Goal: Information Seeking & Learning: Learn about a topic

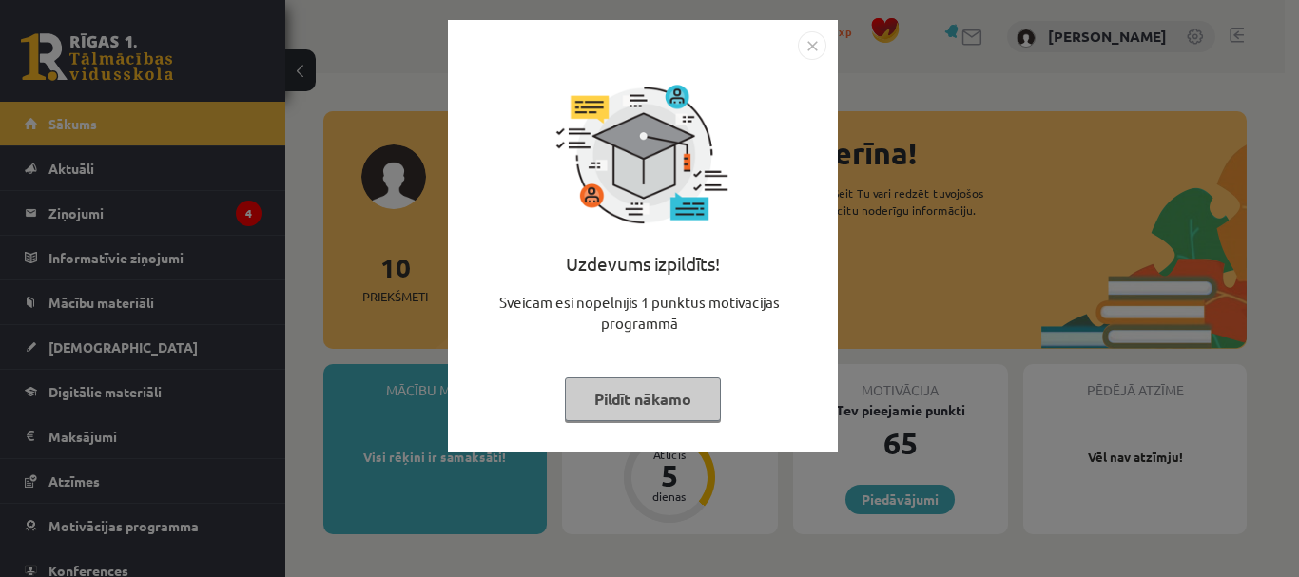
click at [660, 397] on button "Pildīt nākamo" at bounding box center [643, 400] width 156 height 44
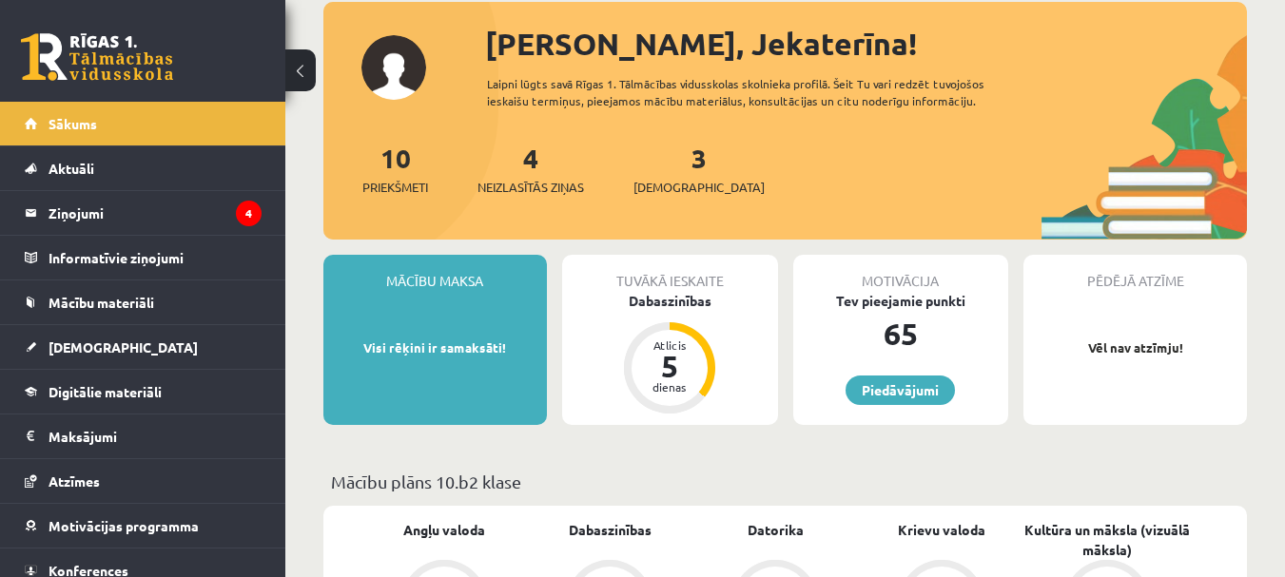
scroll to position [190, 0]
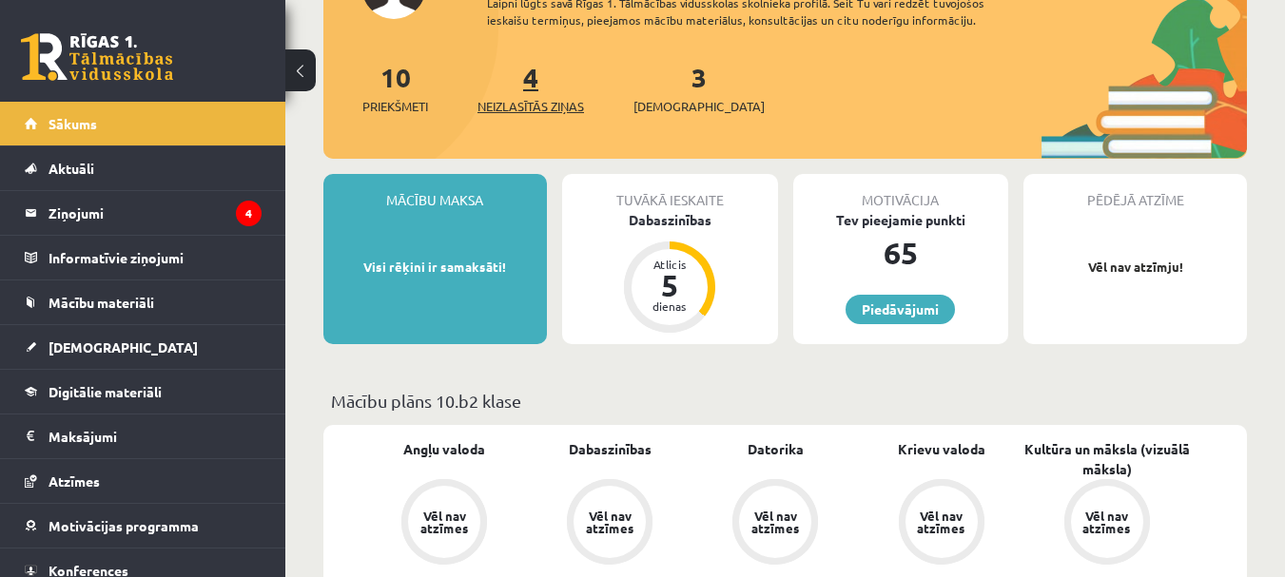
click at [547, 98] on span "Neizlasītās ziņas" at bounding box center [530, 106] width 107 height 19
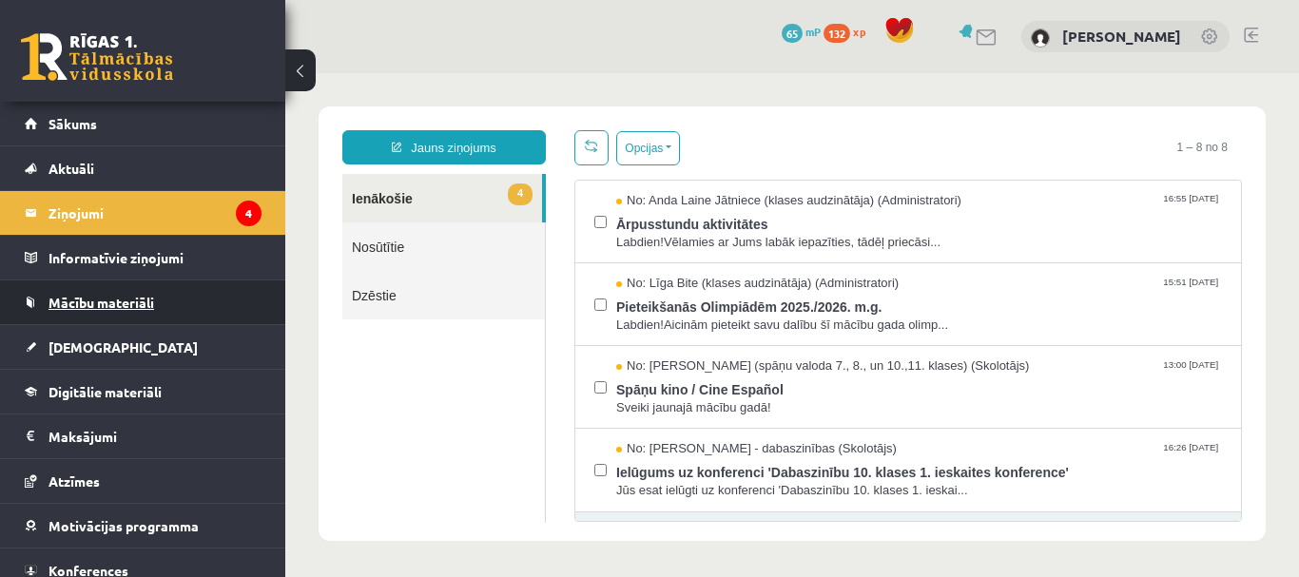
click at [105, 297] on span "Mācību materiāli" at bounding box center [101, 302] width 106 height 17
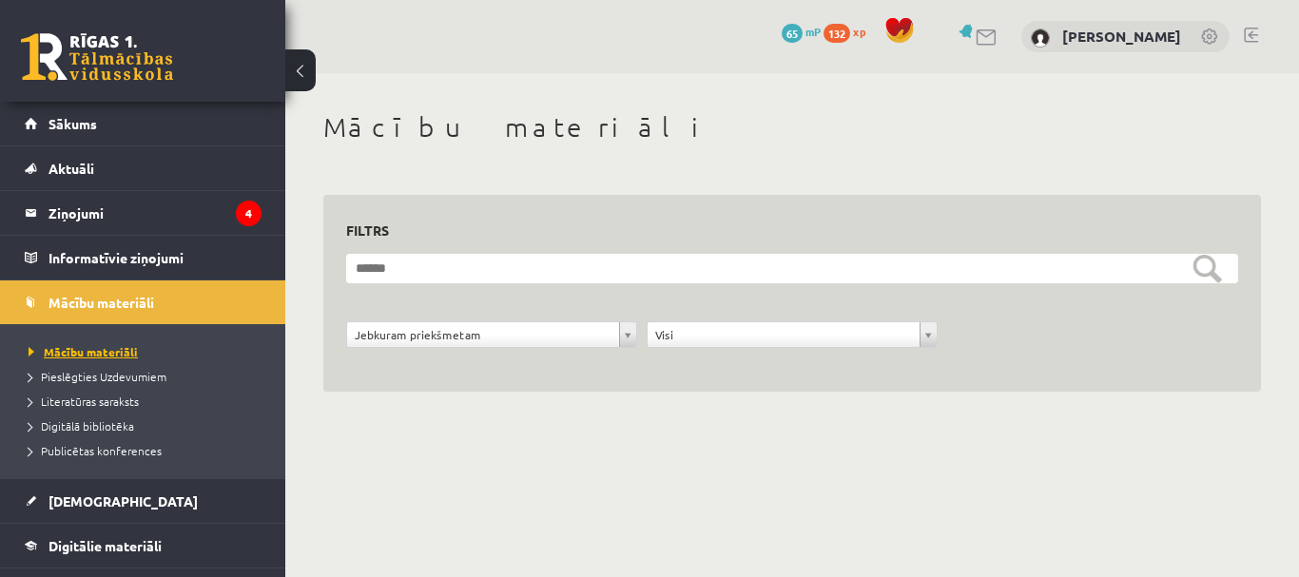
click at [116, 353] on span "Mācību materiāli" at bounding box center [83, 351] width 109 height 15
click at [146, 446] on span "Publicētas konferences" at bounding box center [95, 450] width 133 height 15
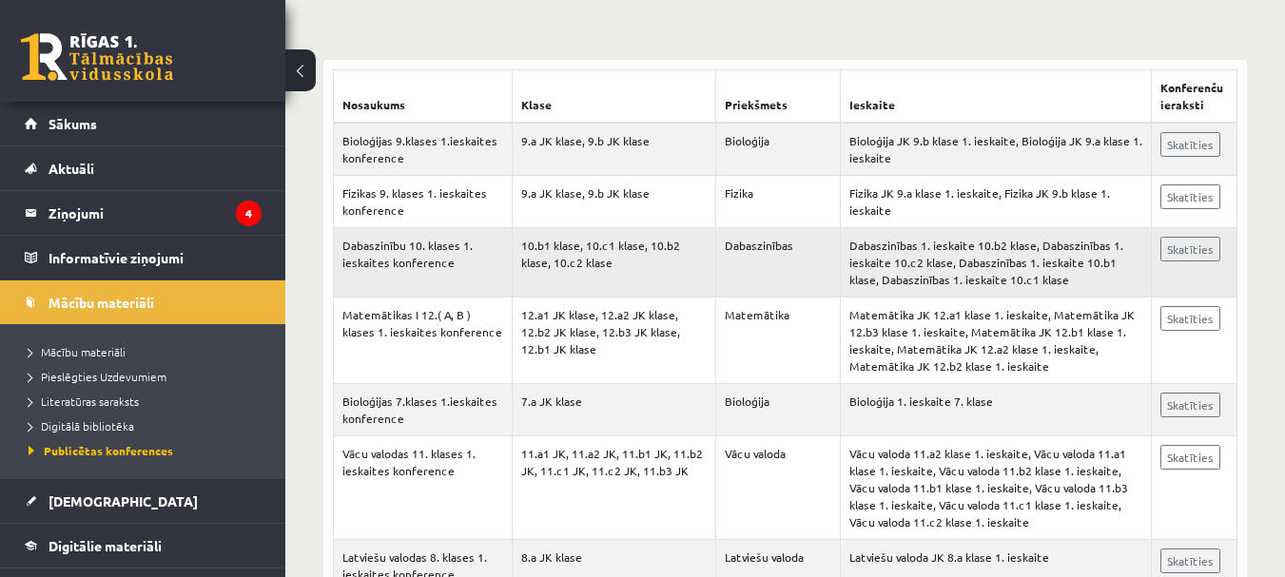
scroll to position [380, 0]
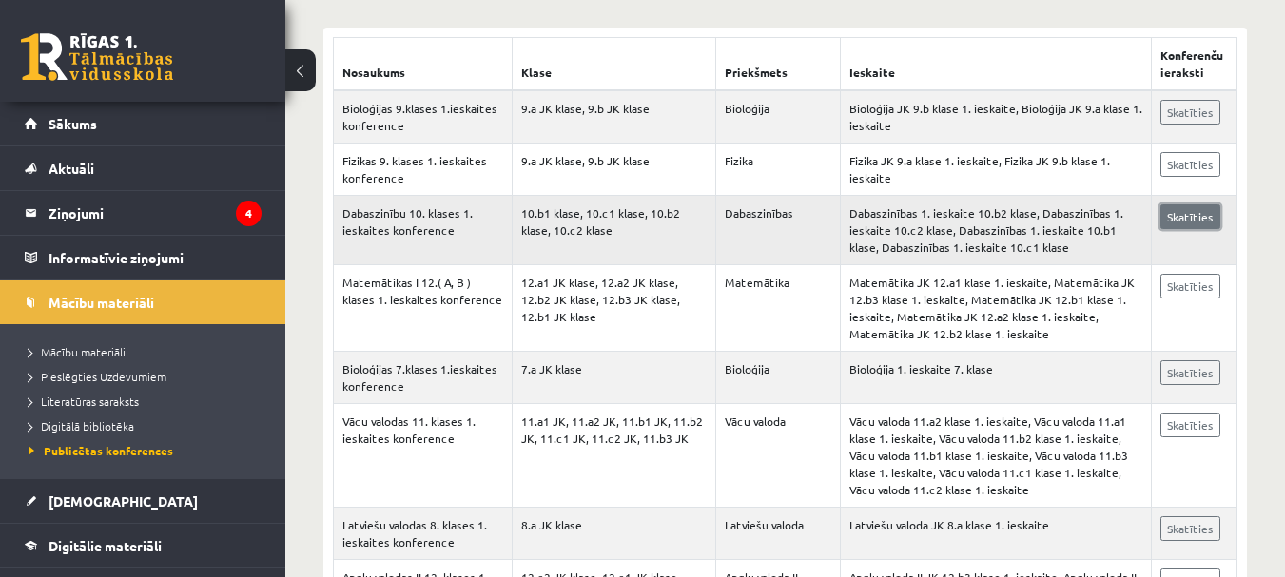
click at [1199, 215] on link "Skatīties" at bounding box center [1190, 216] width 60 height 25
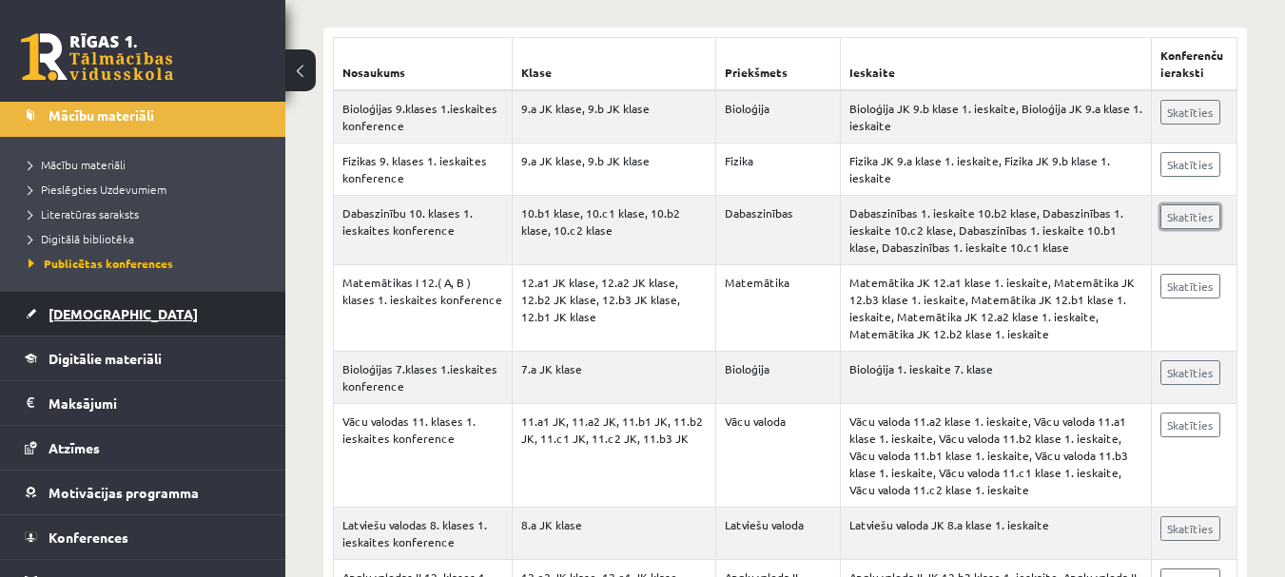
scroll to position [190, 0]
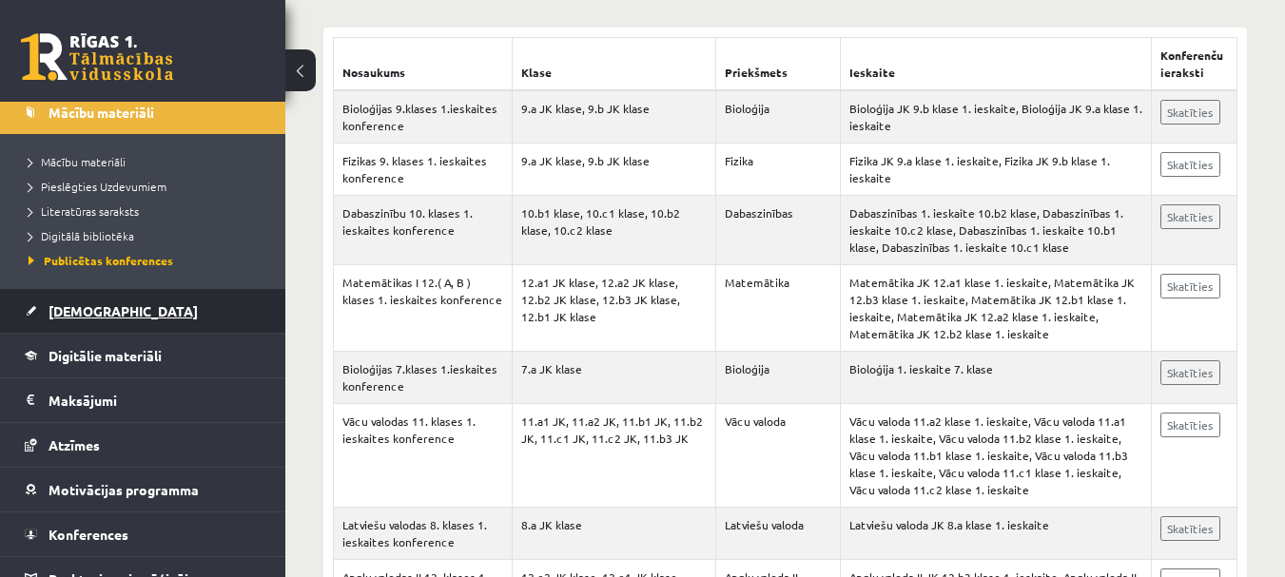
click at [70, 305] on span "[DEMOGRAPHIC_DATA]" at bounding box center [122, 310] width 149 height 17
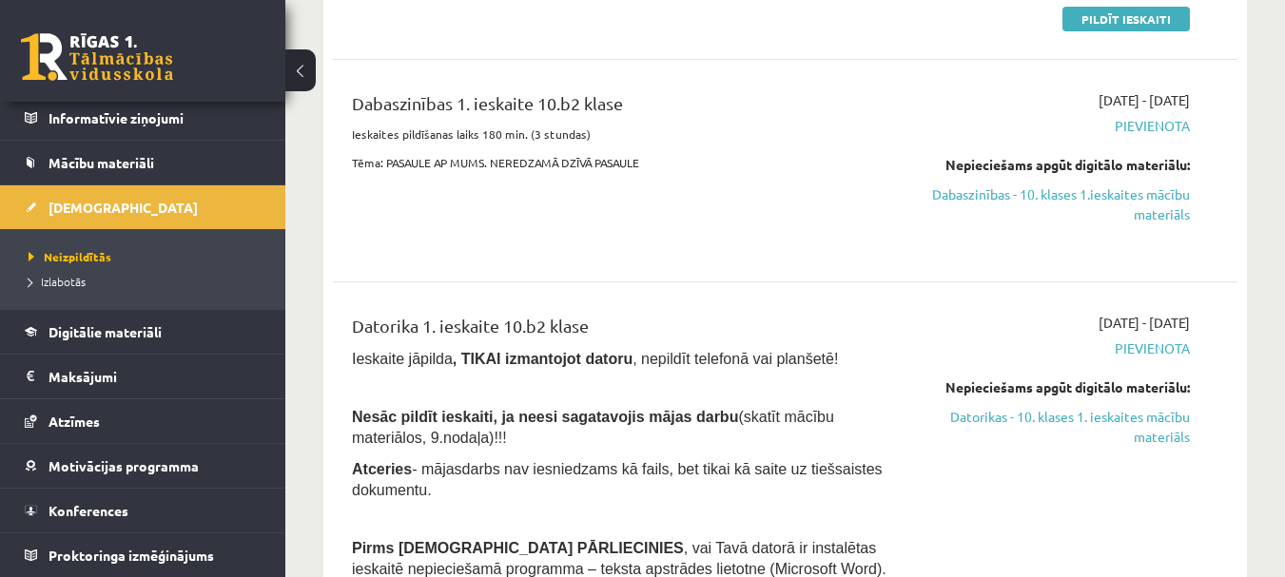
scroll to position [285, 0]
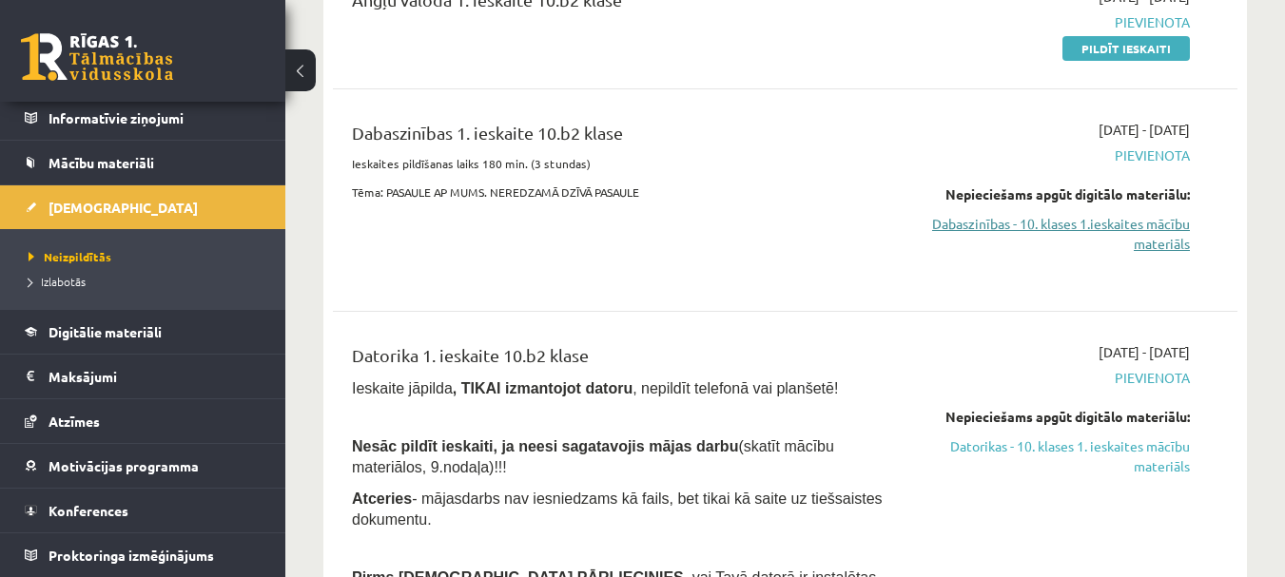
click at [1134, 229] on link "Dabaszinības - 10. klases 1.ieskaites mācību materiāls" at bounding box center [1059, 234] width 261 height 40
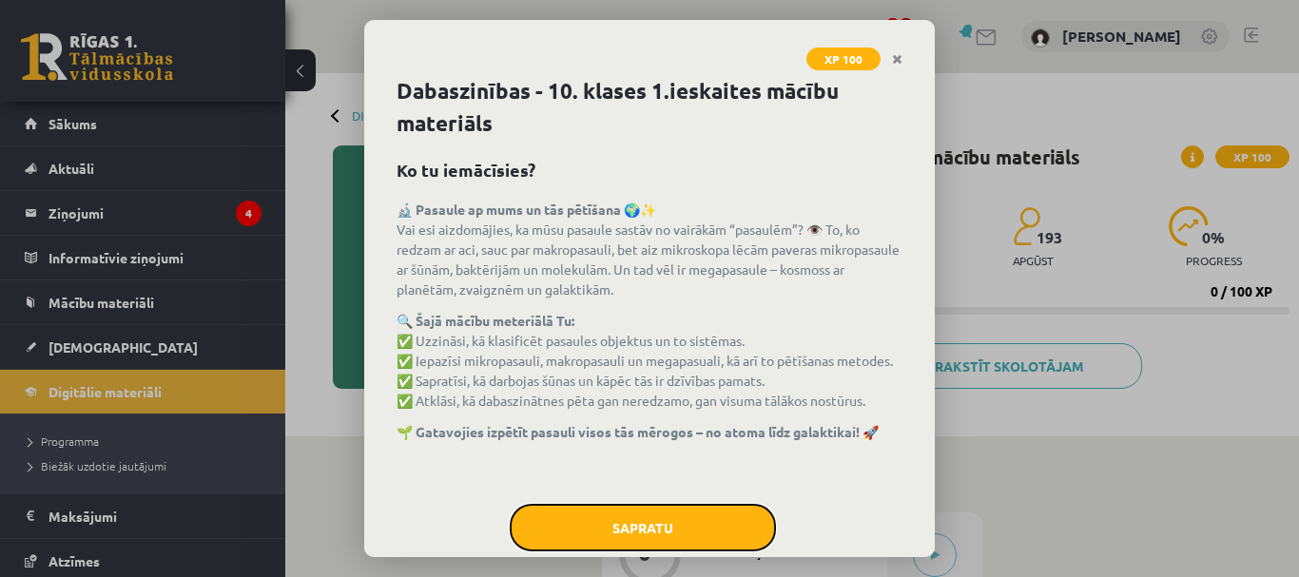
click at [654, 521] on button "Sapratu" at bounding box center [643, 528] width 266 height 48
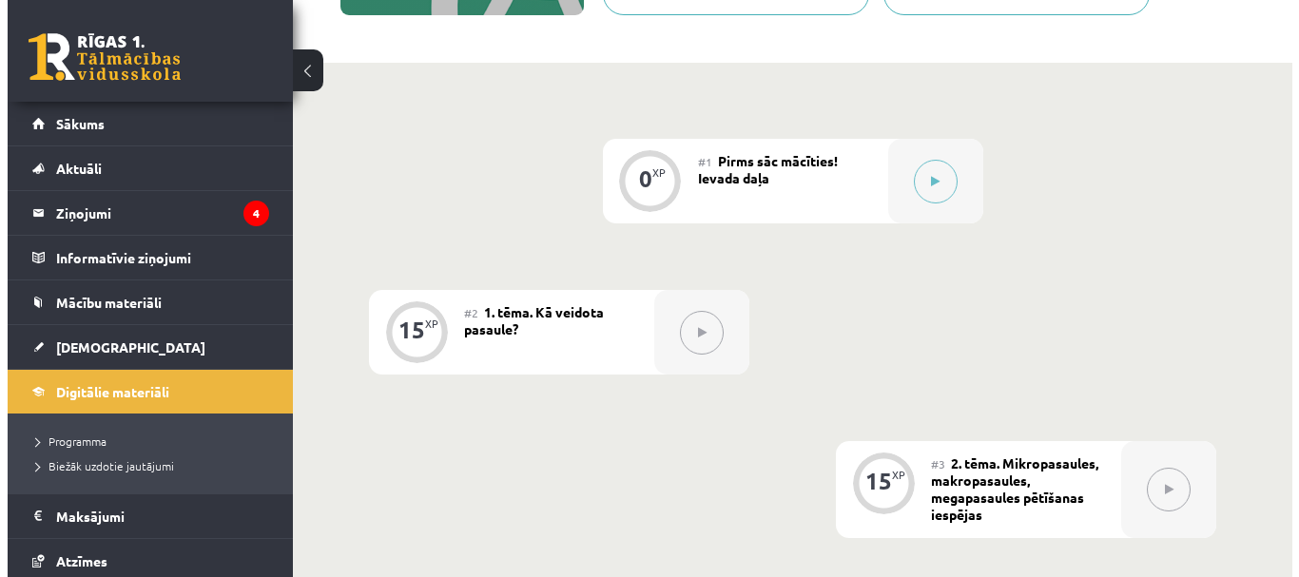
scroll to position [380, 0]
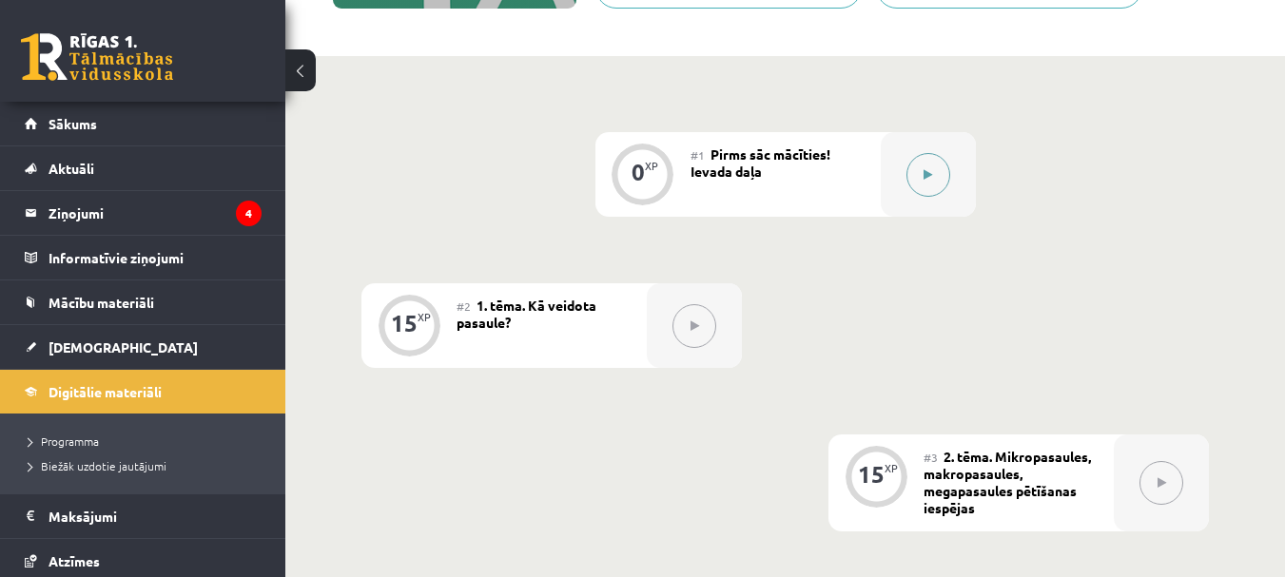
click at [927, 172] on icon at bounding box center [927, 174] width 9 height 11
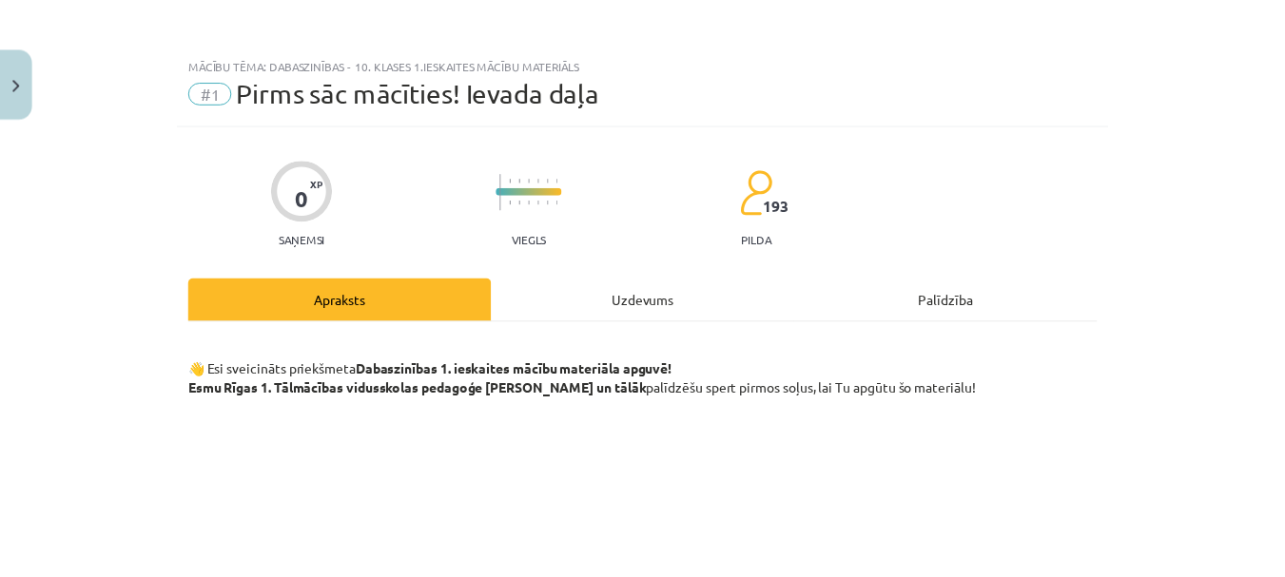
scroll to position [0, 0]
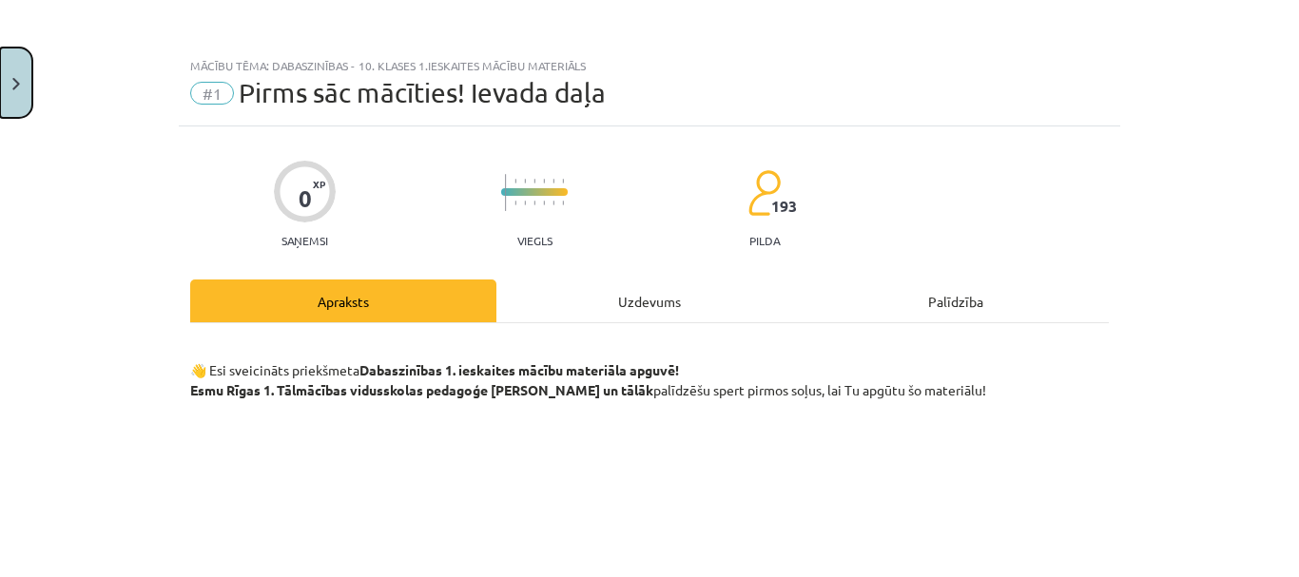
click at [23, 87] on button "Close" at bounding box center [16, 83] width 32 height 70
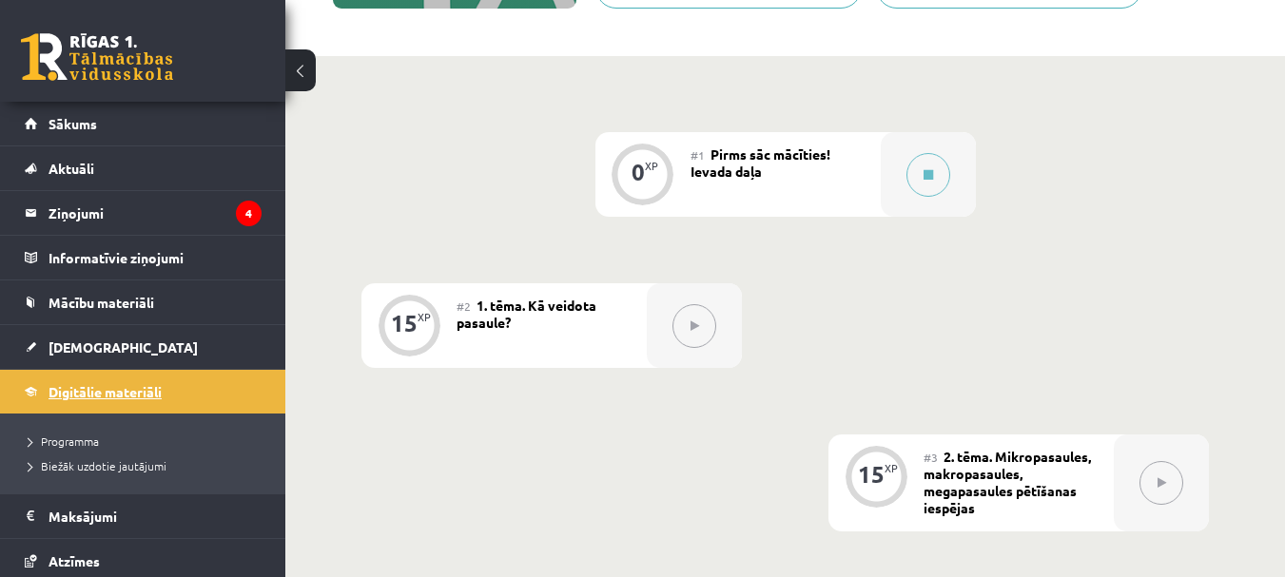
click at [97, 381] on link "Digitālie materiāli" at bounding box center [143, 392] width 237 height 44
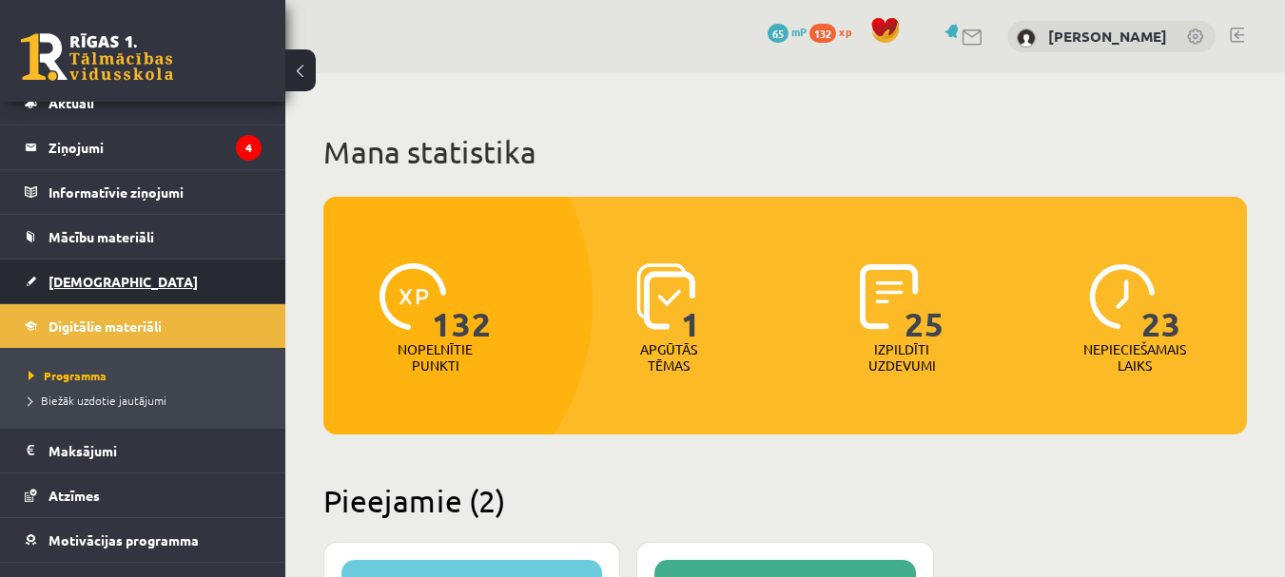
scroll to position [140, 0]
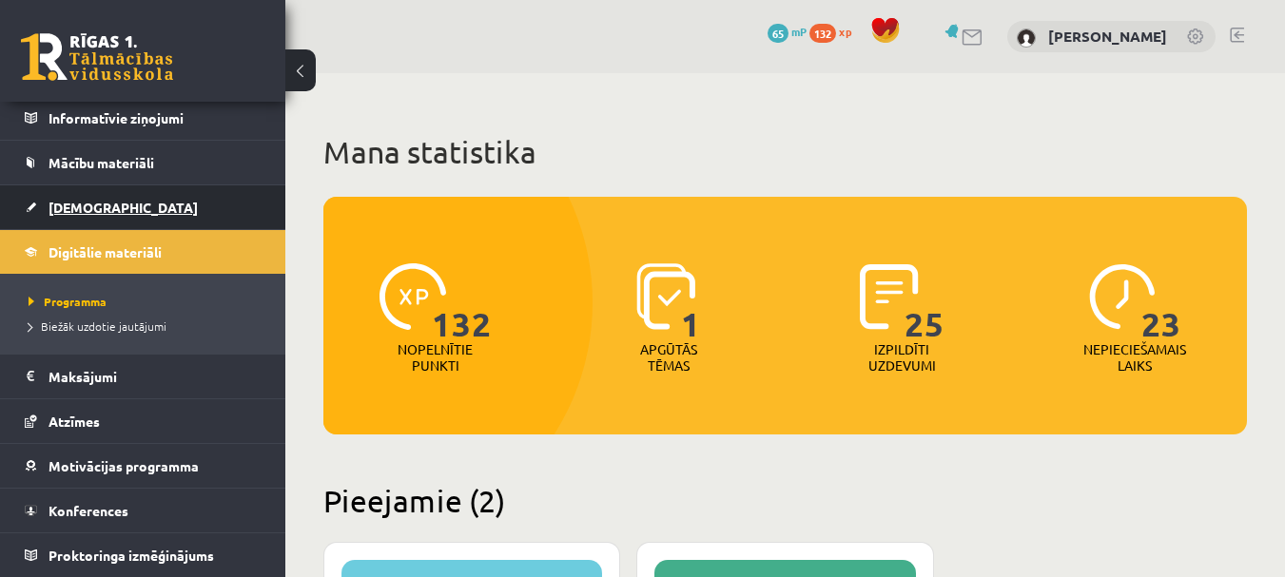
click at [69, 208] on span "[DEMOGRAPHIC_DATA]" at bounding box center [122, 207] width 149 height 17
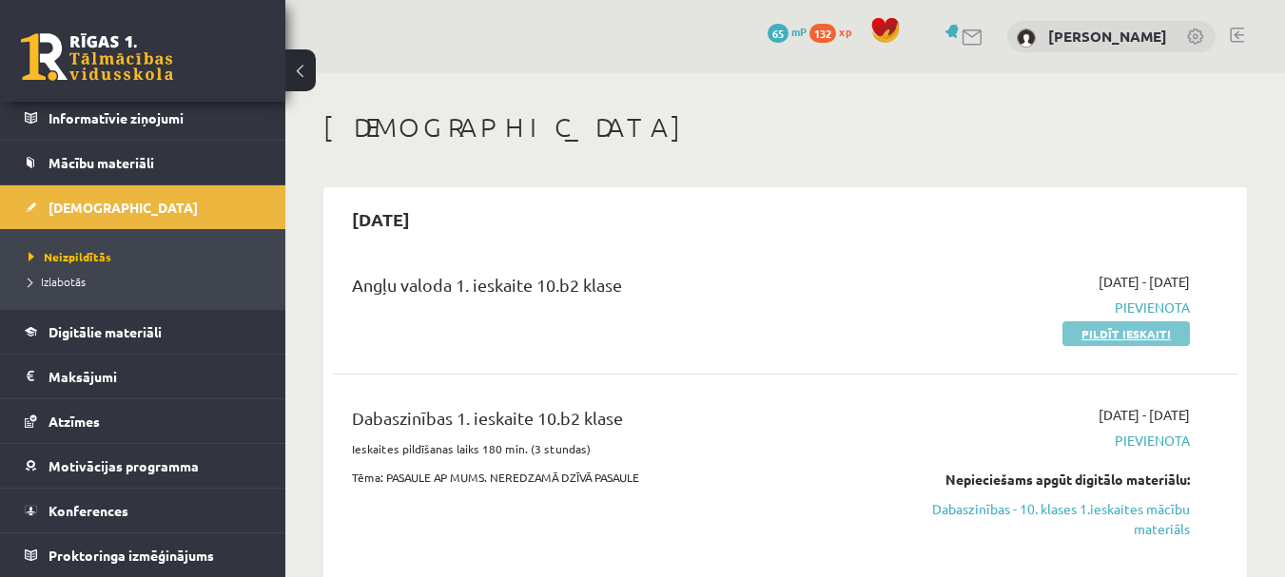
click at [1129, 332] on link "Pildīt ieskaiti" at bounding box center [1125, 333] width 127 height 25
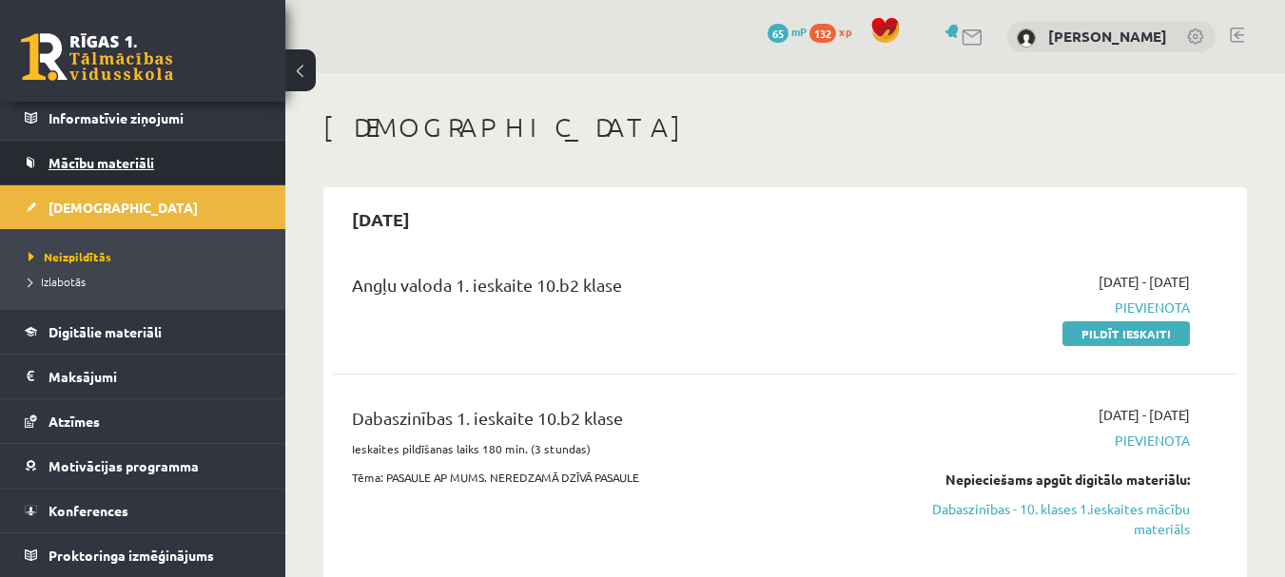
click at [118, 150] on link "Mācību materiāli" at bounding box center [143, 163] width 237 height 44
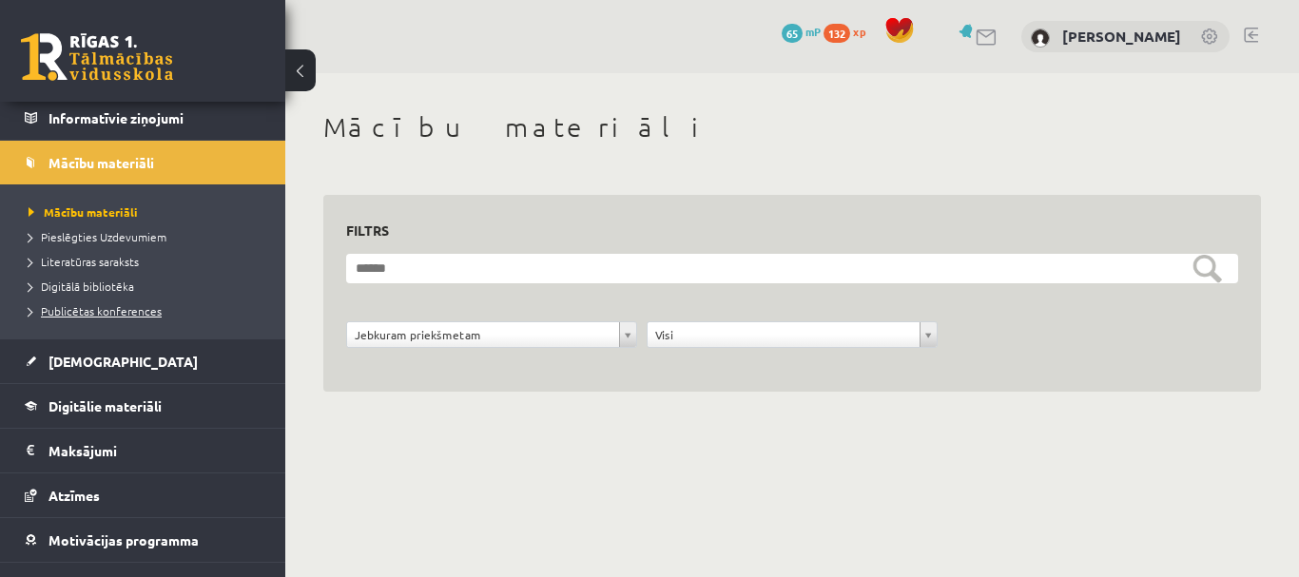
click at [141, 309] on span "Publicētas konferences" at bounding box center [95, 310] width 133 height 15
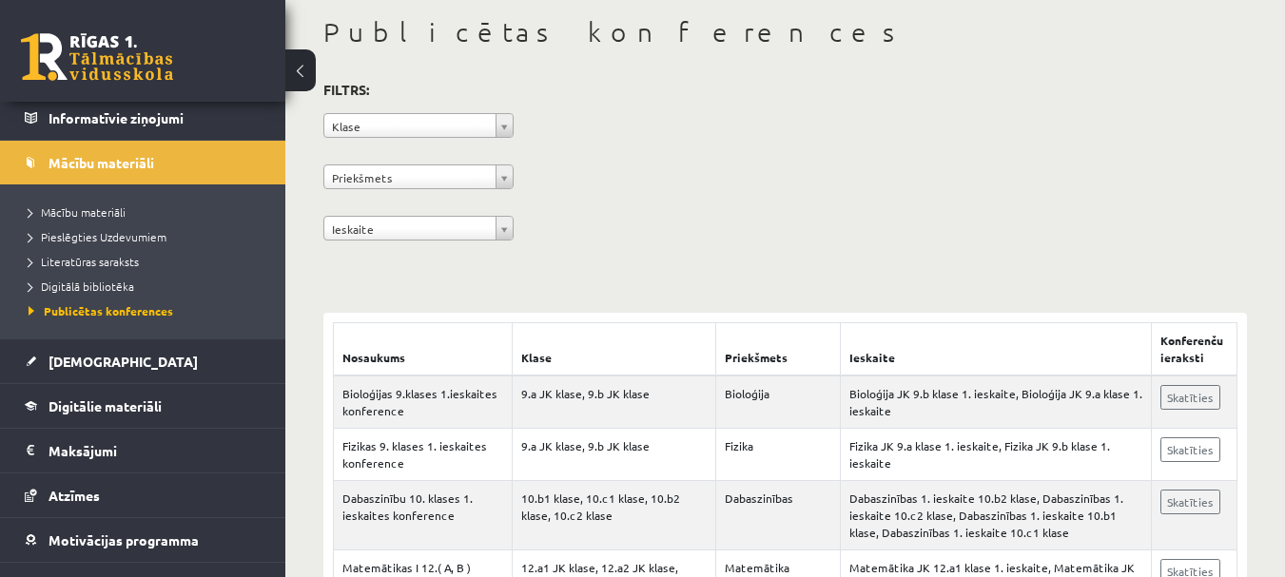
scroll to position [285, 0]
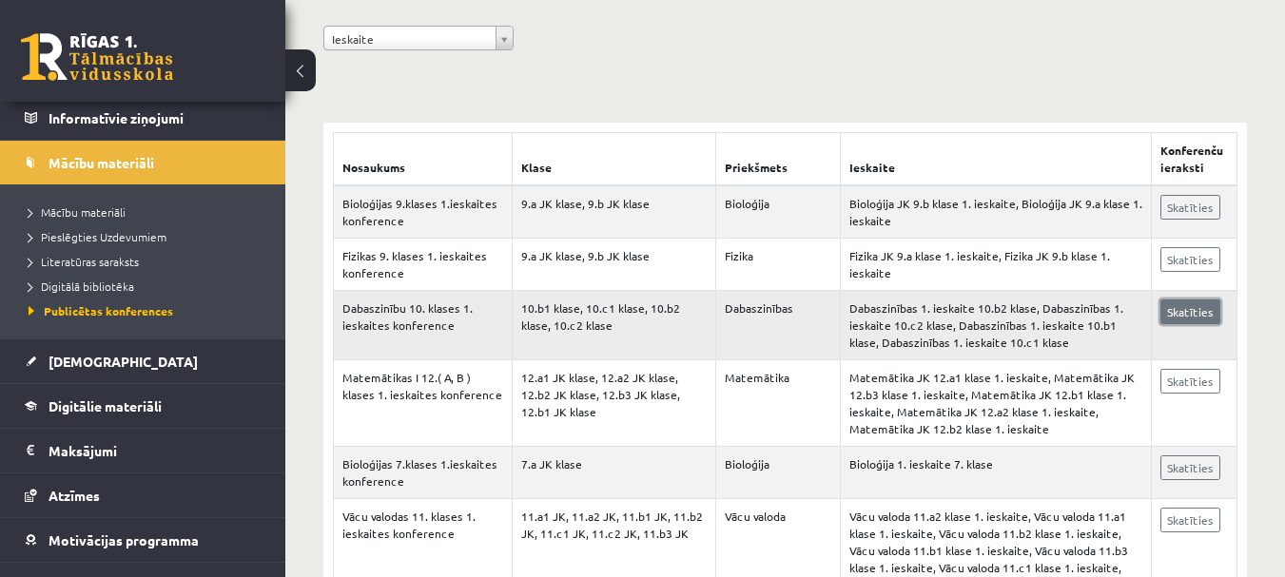
click at [1201, 315] on link "Skatīties" at bounding box center [1190, 312] width 60 height 25
